Goal: Find contact information: Obtain details needed to contact an individual or organization

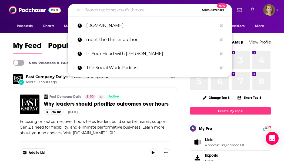
drag, startPoint x: 113, startPoint y: 12, endPoint x: 116, endPoint y: 12, distance: 2.8
click at [114, 11] on input "Search podcasts, credits, & more..." at bounding box center [141, 10] width 117 height 9
paste input "Film Weekly"
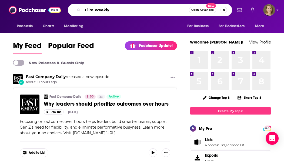
type input "Film Weekly"
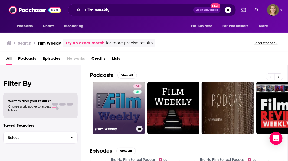
click at [123, 90] on link "64 /Film Weekly" at bounding box center [119, 108] width 52 height 52
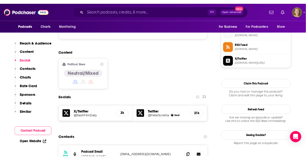
scroll to position [465, 0]
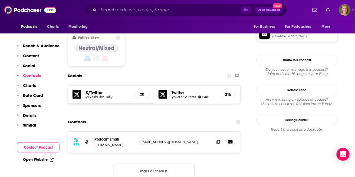
click at [232, 141] on icon at bounding box center [230, 142] width 4 height 3
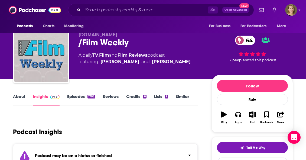
scroll to position [64, 0]
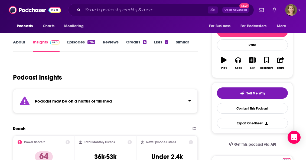
click at [182, 42] on link "Similar" at bounding box center [182, 45] width 13 height 12
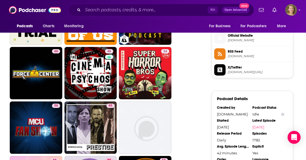
scroll to position [435, 0]
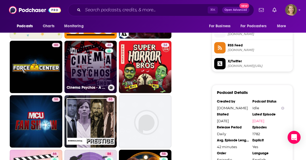
click at [82, 73] on link "48 Cinema Psychos - A Movie Review & Comedy Podcast" at bounding box center [90, 67] width 52 height 52
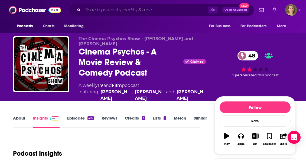
click at [145, 8] on input "Search podcasts, credits, & more..." at bounding box center [145, 10] width 125 height 9
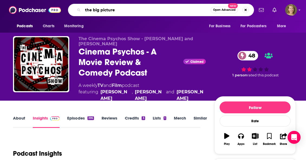
type input "the big picturee"
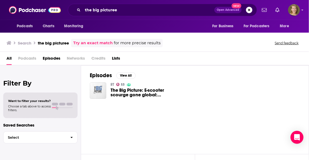
click at [96, 90] on img "The Big Picture: E-scooter scourge gone global: Accidents turn fatal" at bounding box center [98, 90] width 16 height 16
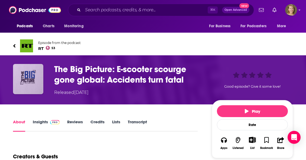
click at [34, 75] on img "The Big Picture: E-scooter scourge gone global: Accidents turn fatal" at bounding box center [28, 79] width 30 height 30
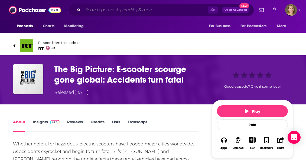
click at [108, 7] on input "Search podcasts, credits, & more..." at bounding box center [145, 10] width 125 height 9
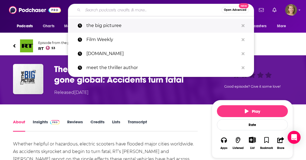
click at [104, 26] on p "the big picturee" at bounding box center [162, 26] width 152 height 14
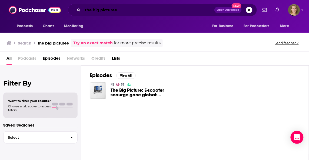
click at [123, 11] on input "the big picturee" at bounding box center [149, 10] width 132 height 9
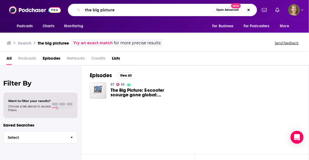
click at [28, 60] on span "Podcasts" at bounding box center [27, 59] width 18 height 11
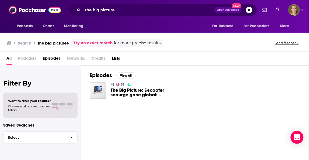
click at [26, 59] on span "Podcasts" at bounding box center [27, 59] width 18 height 11
click at [26, 58] on span "Podcasts" at bounding box center [27, 59] width 18 height 11
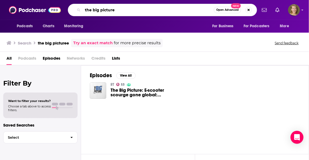
drag, startPoint x: 93, startPoint y: 10, endPoint x: 75, endPoint y: 11, distance: 17.9
click at [75, 11] on div "the big picture Open Advanced New" at bounding box center [162, 10] width 189 height 12
type input "big picture"
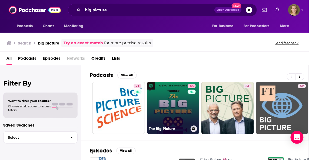
click at [173, 102] on link "85 The Big Picture" at bounding box center [173, 108] width 52 height 52
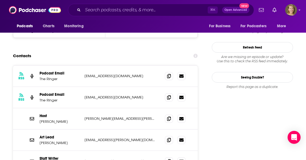
scroll to position [536, 0]
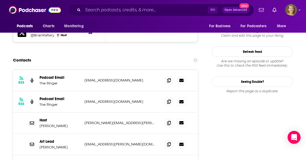
click at [181, 121] on icon at bounding box center [181, 122] width 4 height 3
click at [114, 9] on input "Search podcasts, credits, & more..." at bounding box center [145, 10] width 125 height 9
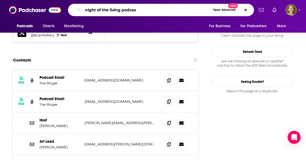
type input "night of the living podcast"
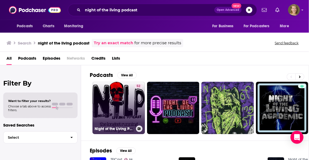
click at [113, 106] on link "52 Night of the Living Podcast: Horror, Sci-Fi and Fantasy Film Discussion" at bounding box center [119, 108] width 52 height 52
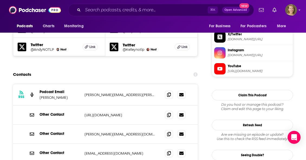
scroll to position [535, 0]
click at [182, 93] on icon at bounding box center [181, 94] width 4 height 3
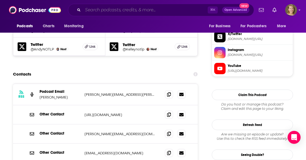
click at [124, 9] on input "Search podcasts, credits, & more..." at bounding box center [145, 10] width 125 height 9
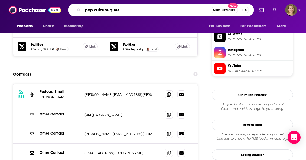
type input "pop culture quest"
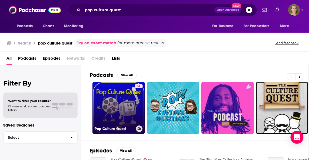
click at [123, 103] on link "54 Pop Culture Quest" at bounding box center [119, 108] width 52 height 52
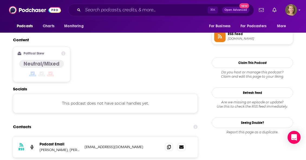
scroll to position [416, 0]
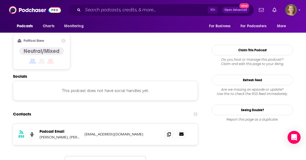
click at [182, 132] on icon at bounding box center [181, 134] width 4 height 4
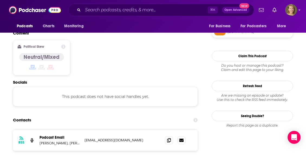
scroll to position [407, 0]
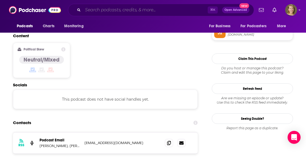
click at [140, 10] on input "Search podcasts, credits, & more..." at bounding box center [145, 10] width 125 height 9
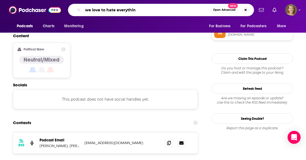
type input "we love to hate everything"
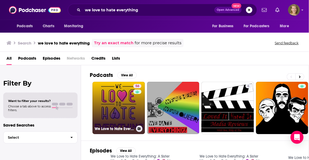
click at [119, 108] on link "56 We Love to Hate Everything: A Sister Wives & Pop Culture Roast" at bounding box center [119, 108] width 52 height 52
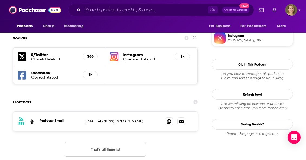
scroll to position [528, 0]
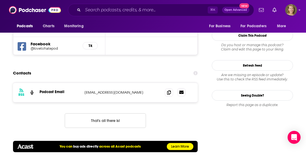
click at [183, 91] on icon at bounding box center [181, 92] width 4 height 3
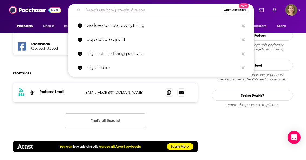
click at [111, 8] on input "Search podcasts, credits, & more..." at bounding box center [152, 10] width 138 height 9
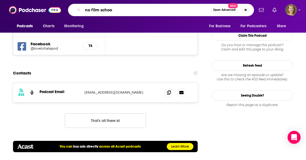
type input "no film school"
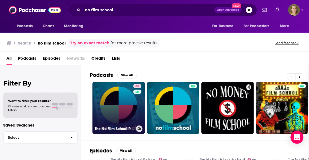
click at [132, 105] on link "66 The No Film School Podcast" at bounding box center [119, 108] width 52 height 52
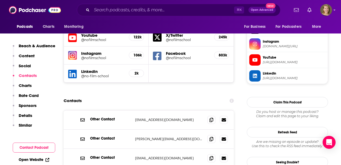
scroll to position [483, 0]
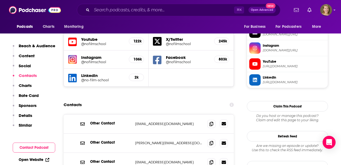
click at [224, 122] on icon at bounding box center [224, 123] width 4 height 3
click at [133, 9] on input "Search podcasts, credits, & more..." at bounding box center [163, 10] width 142 height 9
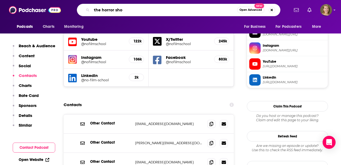
type input "the horror show"
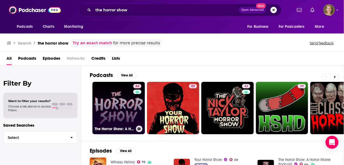
click at [117, 108] on link "64 The Horror Show: A Horror Movie Podcast" at bounding box center [119, 108] width 52 height 52
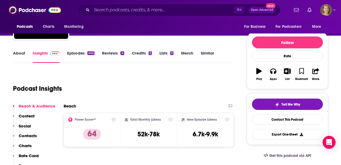
scroll to position [63, 0]
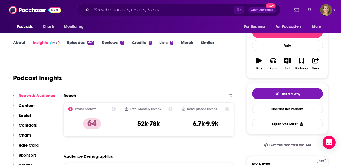
click at [75, 43] on link "Episodes 442" at bounding box center [80, 46] width 27 height 12
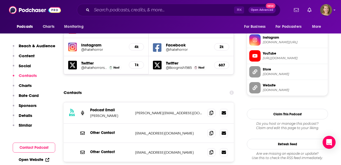
scroll to position [464, 0]
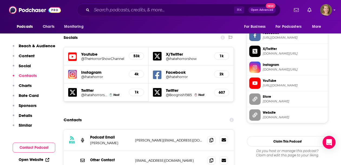
click at [223, 138] on icon at bounding box center [224, 139] width 4 height 3
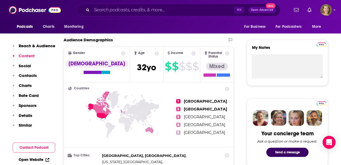
scroll to position [0, 0]
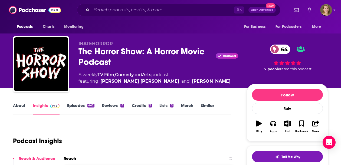
click at [209, 105] on link "Similar" at bounding box center [207, 109] width 13 height 12
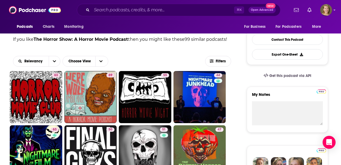
scroll to position [153, 0]
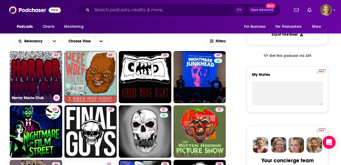
click at [53, 74] on div "63" at bounding box center [56, 74] width 8 height 42
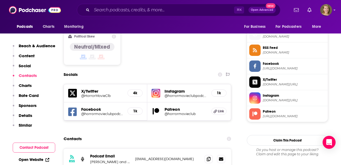
scroll to position [471, 0]
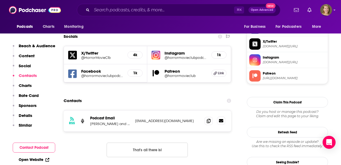
click at [223, 117] on link at bounding box center [221, 121] width 8 height 8
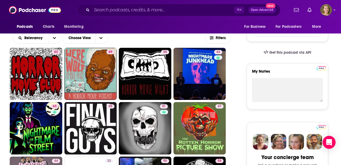
scroll to position [156, 0]
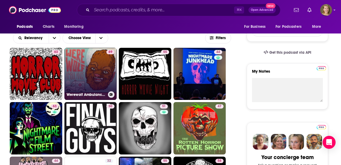
click at [91, 95] on h3 "Werewolf Ambulance: A Horror Movie Comedy Podcast" at bounding box center [86, 95] width 39 height 5
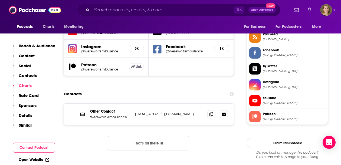
scroll to position [493, 0]
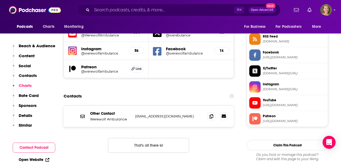
click at [224, 115] on icon at bounding box center [224, 116] width 4 height 3
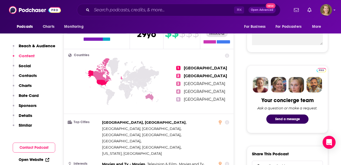
scroll to position [0, 0]
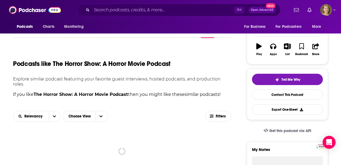
scroll to position [105, 0]
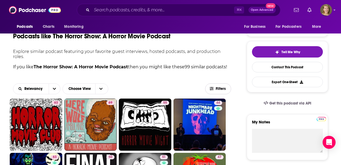
click at [216, 89] on span "Filters" at bounding box center [221, 89] width 11 height 4
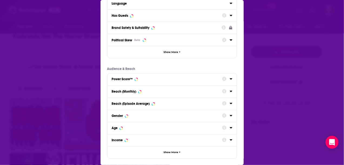
scroll to position [49, 0]
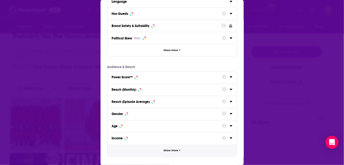
click at [165, 151] on span "Show More" at bounding box center [171, 150] width 15 height 3
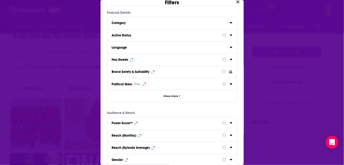
scroll to position [0, 0]
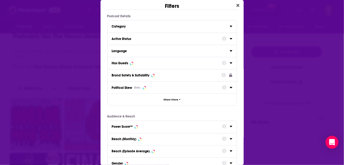
click at [230, 62] on icon "Dialog" at bounding box center [231, 62] width 2 height 1
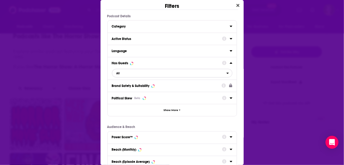
click at [134, 73] on span "All" at bounding box center [169, 73] width 114 height 7
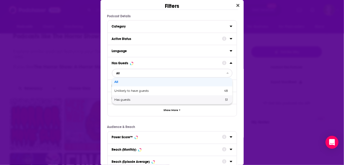
click at [125, 101] on span "Has guests" at bounding box center [146, 99] width 63 height 3
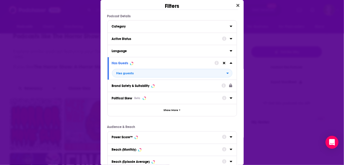
click at [171, 40] on div "Active Status" at bounding box center [165, 39] width 107 height 4
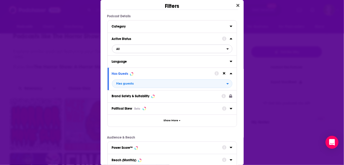
click at [227, 48] on icon "open menu" at bounding box center [228, 48] width 2 height 1
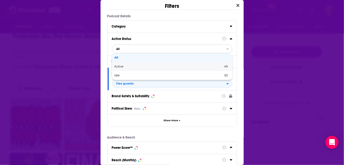
click at [120, 67] on span "Active" at bounding box center [144, 66] width 59 height 3
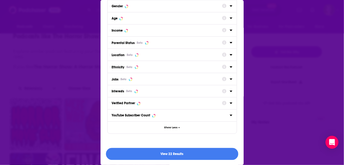
scroll to position [179, 0]
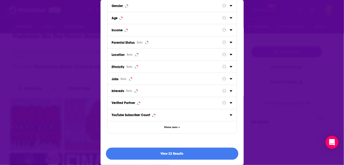
click at [165, 154] on button "View 22 Results" at bounding box center [172, 154] width 133 height 12
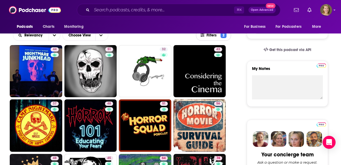
scroll to position [184, 0]
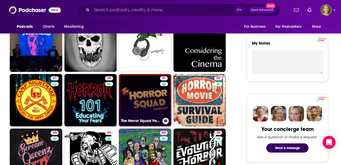
click at [156, 111] on link "51 The Horror Squad Podcast" at bounding box center [145, 100] width 52 height 52
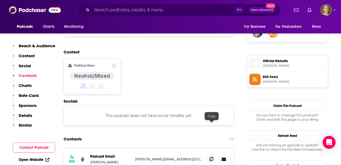
scroll to position [407, 0]
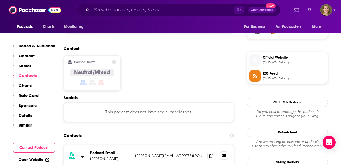
click at [225, 154] on icon at bounding box center [224, 155] width 4 height 3
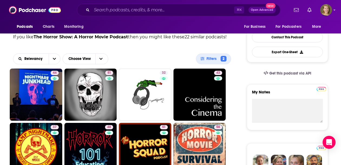
scroll to position [133, 0]
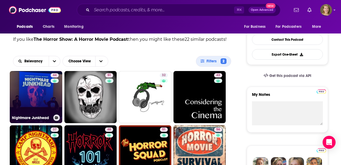
click at [41, 84] on link "44 Nightmare Junkhead" at bounding box center [36, 97] width 52 height 52
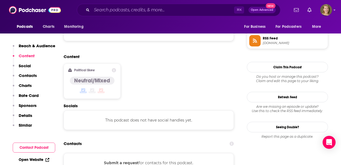
scroll to position [414, 0]
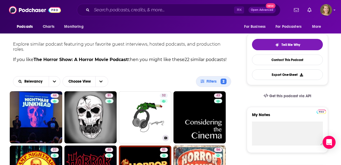
scroll to position [132, 0]
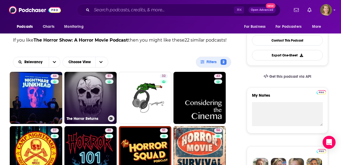
click at [86, 93] on link "51 The Horror Returns" at bounding box center [90, 98] width 52 height 52
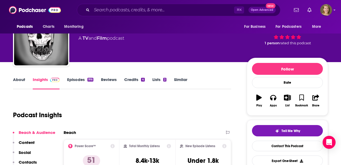
scroll to position [26, 0]
click at [68, 78] on link "Episodes 916" at bounding box center [80, 83] width 26 height 12
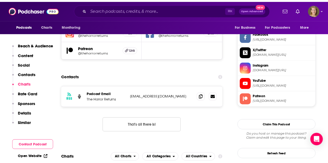
scroll to position [493, 0]
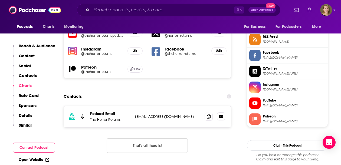
click at [220, 114] on icon at bounding box center [221, 116] width 4 height 4
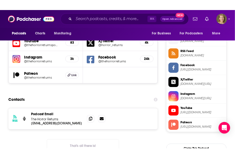
scroll to position [518, 0]
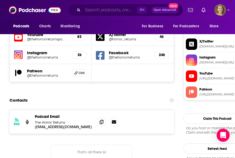
click at [101, 10] on input "Search podcasts, credits, & more..." at bounding box center [110, 10] width 54 height 9
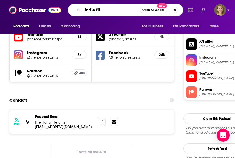
type input "indie film"
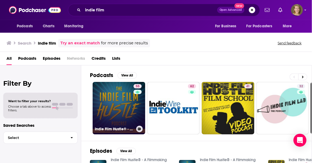
click at [123, 111] on link "55 Indie Film Hustle® - A Filmmaking Podcast" at bounding box center [119, 108] width 52 height 52
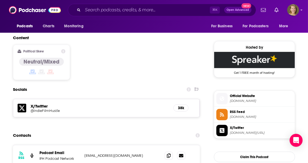
scroll to position [443, 0]
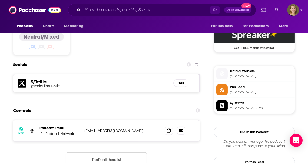
click at [183, 128] on icon at bounding box center [181, 130] width 4 height 4
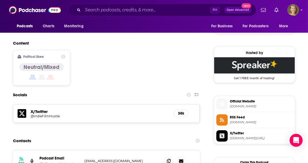
scroll to position [400, 0]
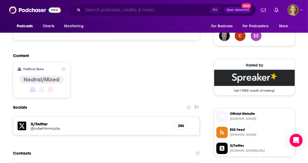
drag, startPoint x: 125, startPoint y: 8, endPoint x: 129, endPoint y: 9, distance: 4.1
click at [125, 8] on input "Search podcasts, credits, & more..." at bounding box center [146, 10] width 127 height 9
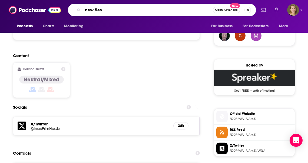
type input "new flesh"
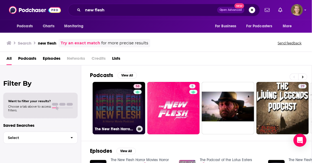
click at [114, 106] on link "58 The New Flesh Horror Movies Horror News Scary Movie" at bounding box center [119, 108] width 52 height 52
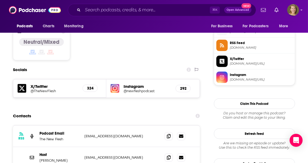
scroll to position [461, 0]
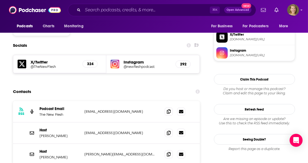
click at [182, 131] on icon at bounding box center [181, 132] width 4 height 3
